Goal: Transaction & Acquisition: Subscribe to service/newsletter

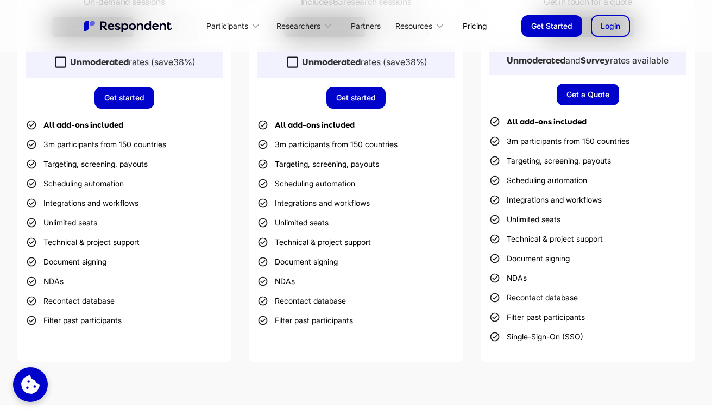
scroll to position [494, 0]
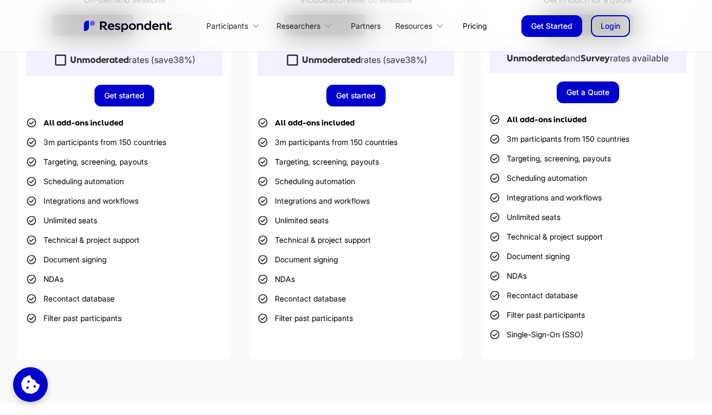
click at [131, 98] on link "Get started" at bounding box center [125, 96] width 60 height 22
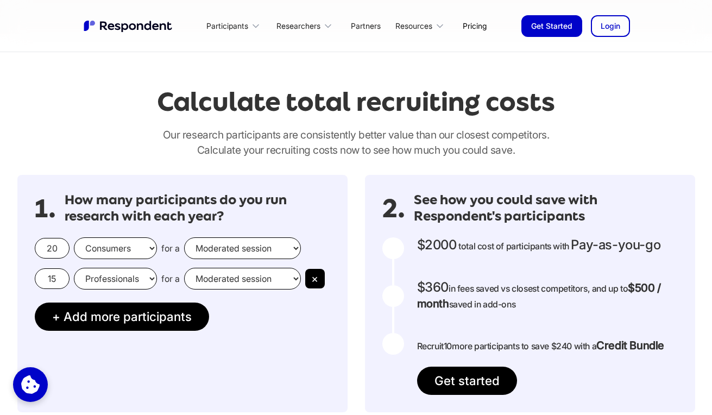
scroll to position [894, 0]
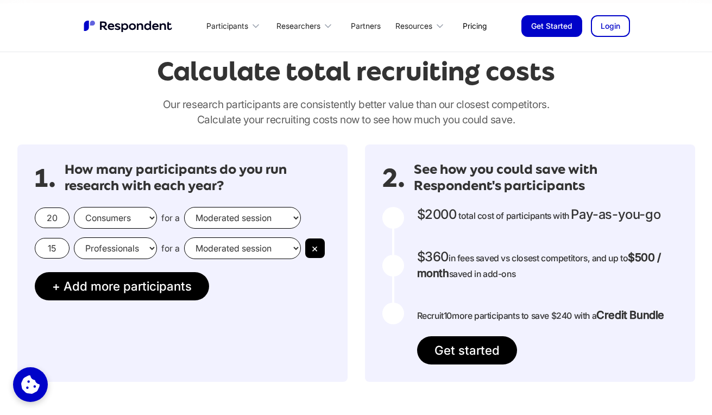
click at [63, 217] on input "20" at bounding box center [52, 218] width 35 height 21
drag, startPoint x: 63, startPoint y: 217, endPoint x: 32, endPoint y: 217, distance: 31.0
click at [32, 218] on div "1. How many participants do you run research with each year? 20 Consumers Profe…" at bounding box center [182, 263] width 330 height 237
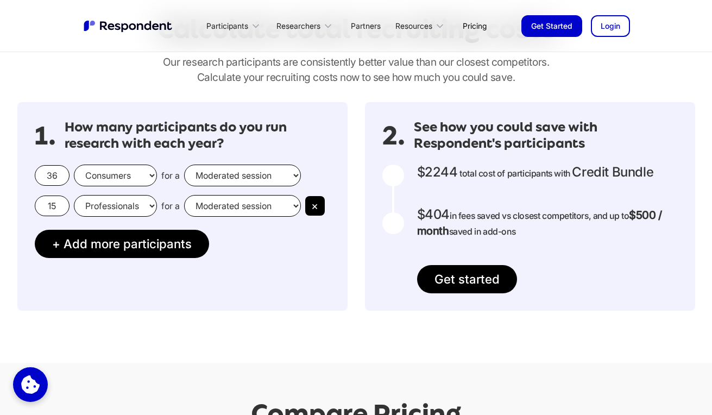
scroll to position [947, 0]
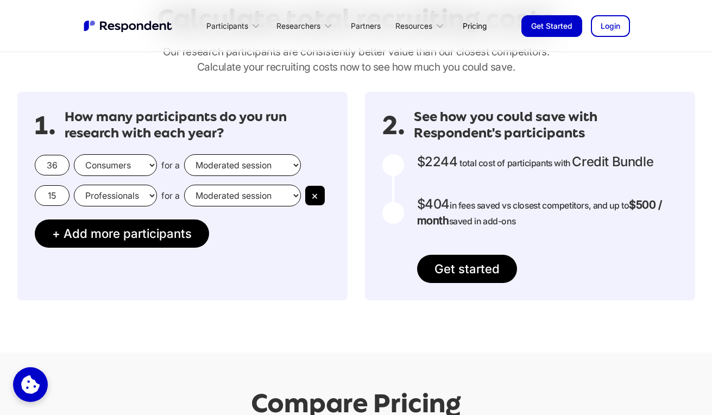
type input "36"
click at [60, 194] on input "15" at bounding box center [52, 195] width 35 height 21
click at [310, 194] on button "×" at bounding box center [315, 196] width 20 height 20
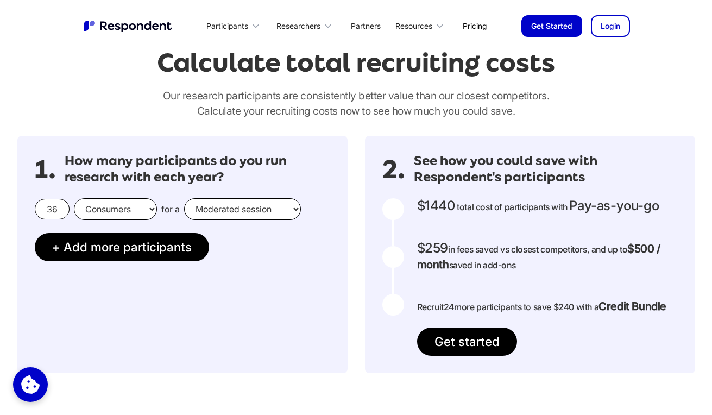
scroll to position [910, 0]
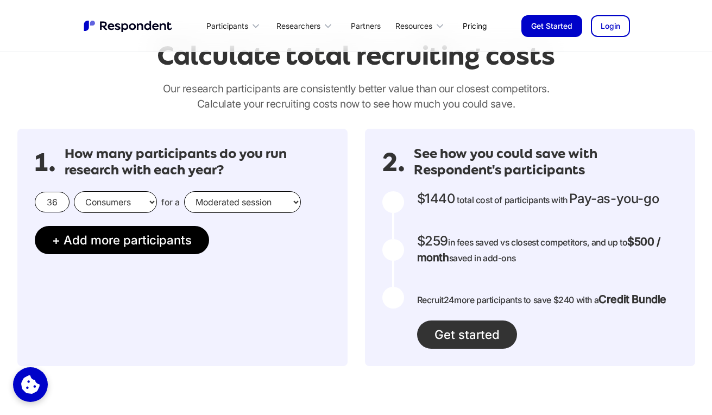
click at [473, 340] on link "Get started" at bounding box center [467, 335] width 100 height 28
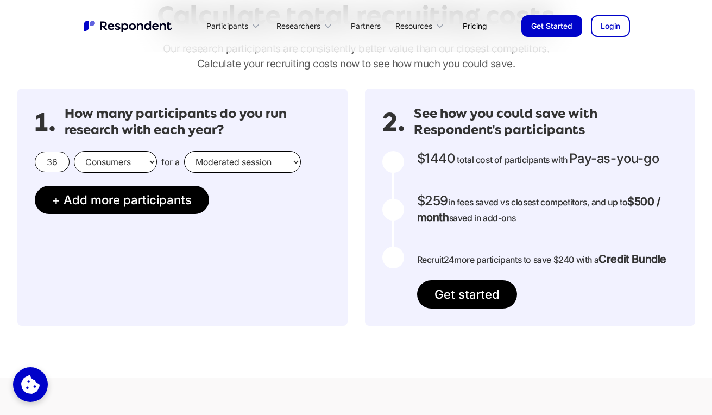
scroll to position [955, 0]
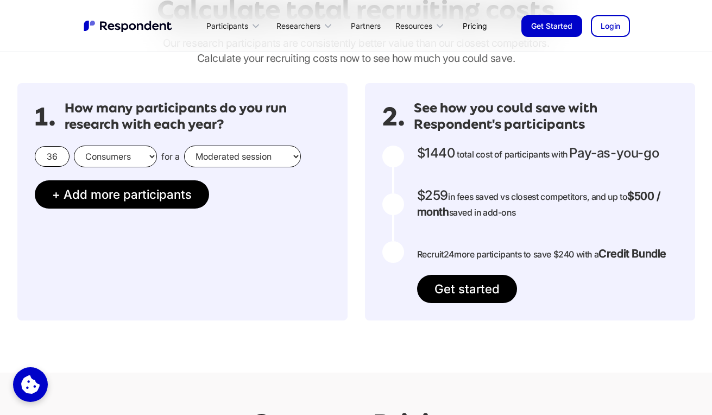
click at [391, 205] on div at bounding box center [394, 204] width 22 height 22
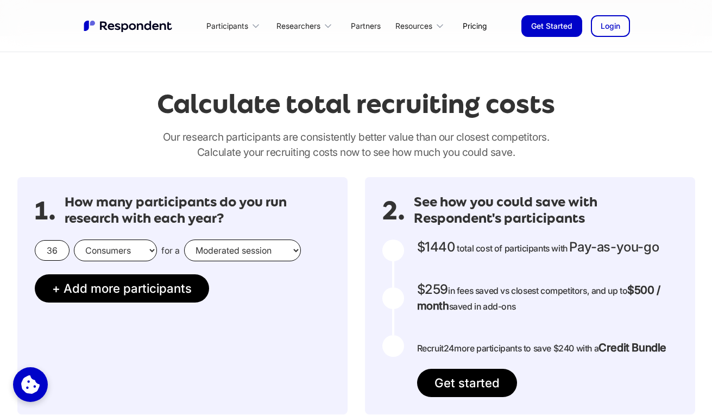
scroll to position [872, 0]
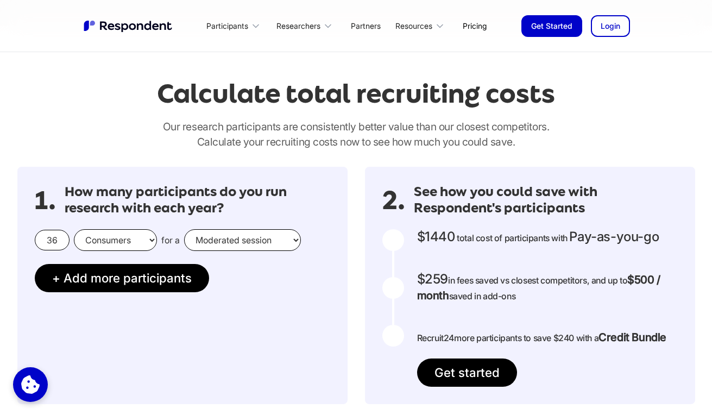
click at [480, 26] on link "Pricing" at bounding box center [474, 26] width 41 height 26
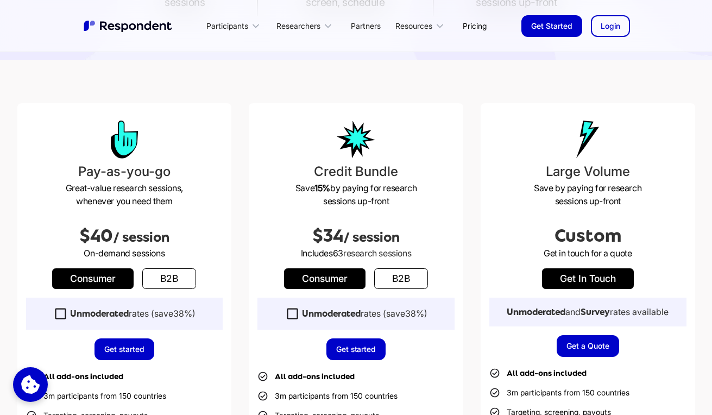
scroll to position [259, 0]
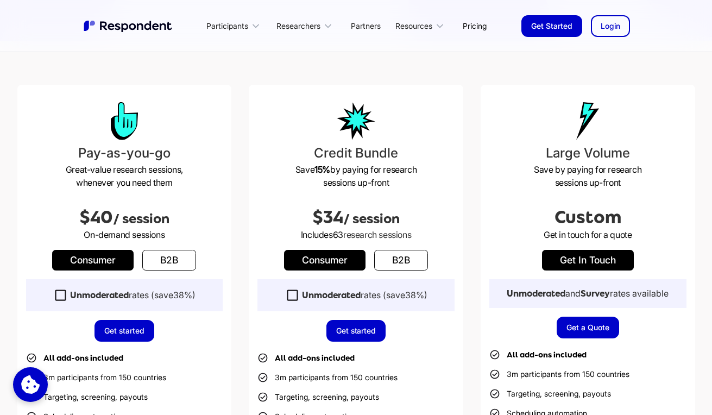
click at [127, 341] on div "Pay-as-you-go Great-value research sessions, whenever you need them $40 / sessi…" at bounding box center [124, 340] width 215 height 510
click at [127, 333] on link "Get started" at bounding box center [125, 331] width 60 height 22
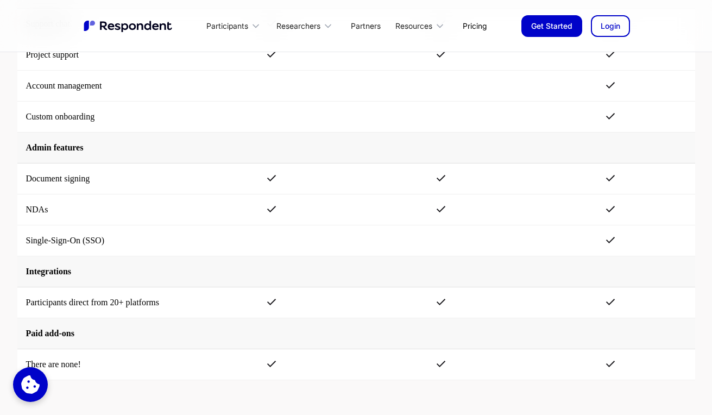
scroll to position [2162, 0]
